Goal: Information Seeking & Learning: Learn about a topic

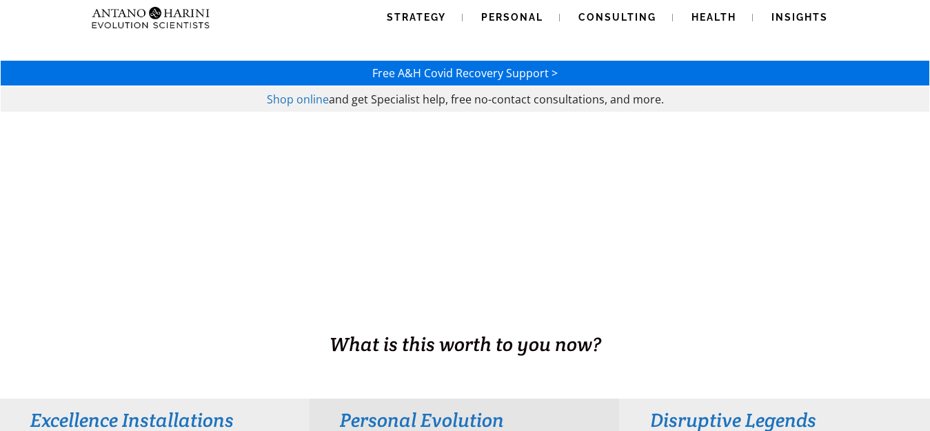
click at [428, 16] on span "Strategy" at bounding box center [416, 17] width 59 height 11
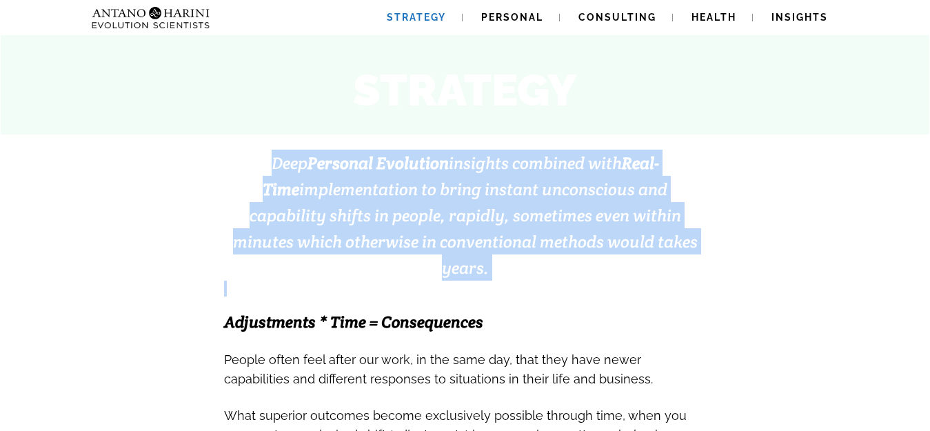
drag, startPoint x: 250, startPoint y: 161, endPoint x: 687, endPoint y: 256, distance: 446.8
copy span "Deep Personal Evolution insights combined with Real-Time implementation to brin…"
click at [802, 17] on span "Insights" at bounding box center [800, 17] width 57 height 11
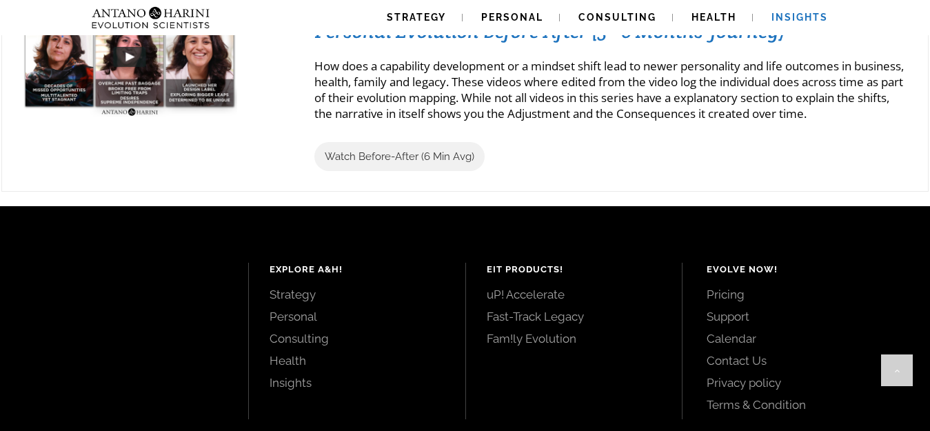
scroll to position [1724, 0]
